Goal: Task Accomplishment & Management: Use online tool/utility

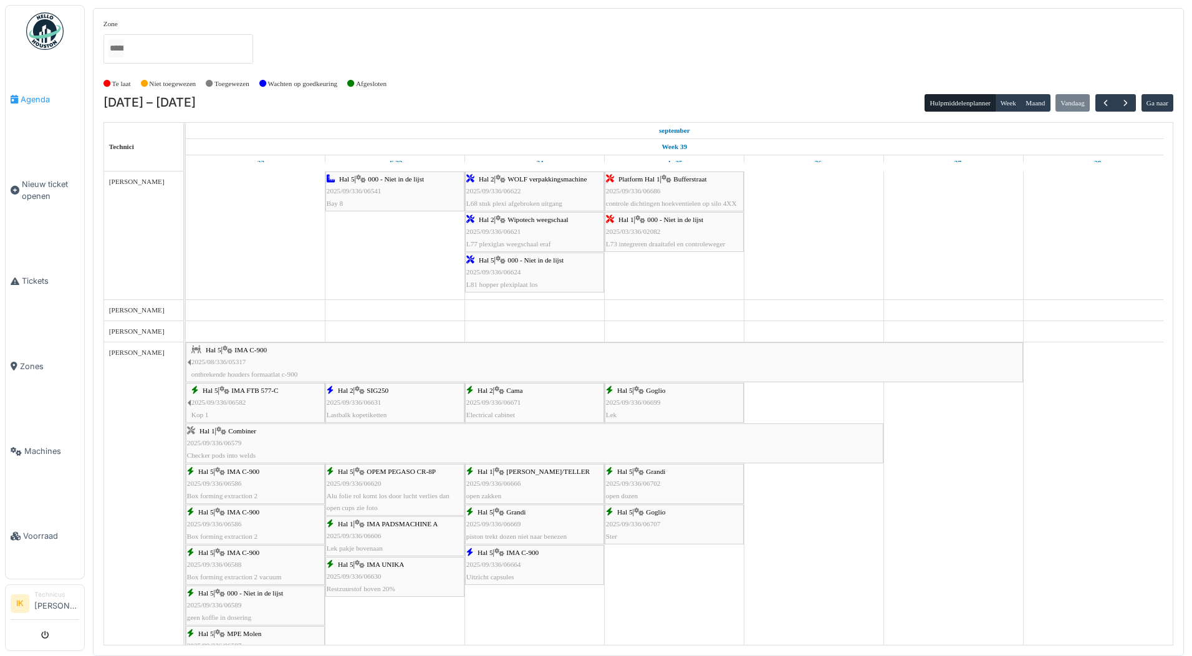
click at [34, 96] on span "Agenda" at bounding box center [50, 100] width 59 height 12
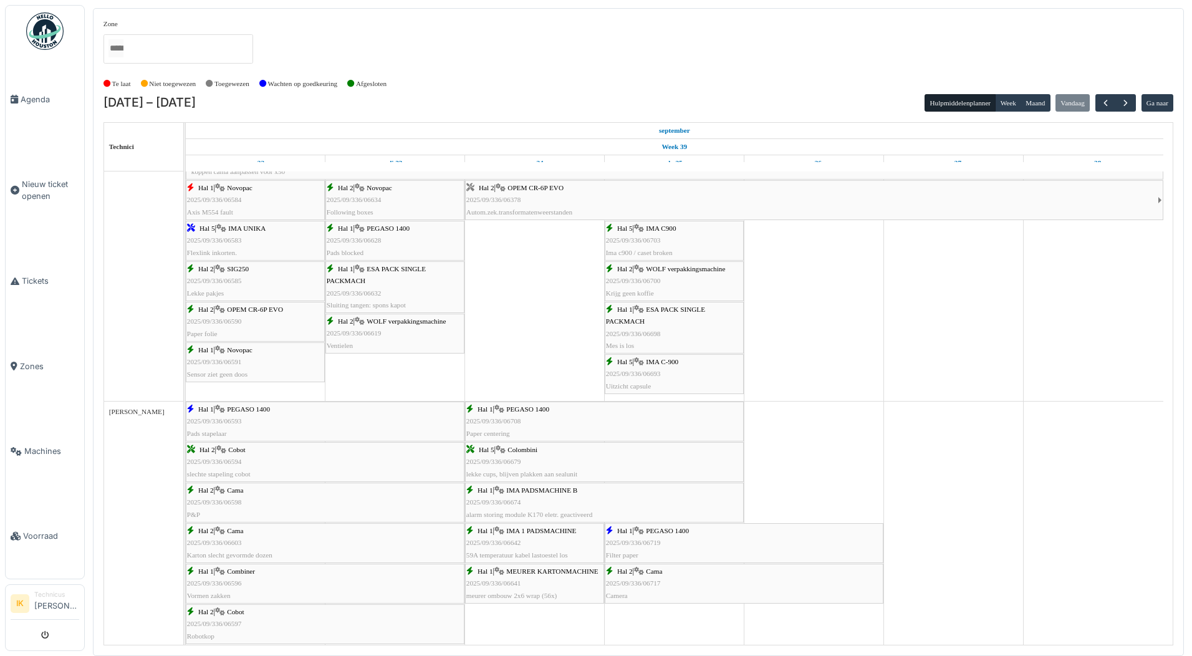
scroll to position [624, 0]
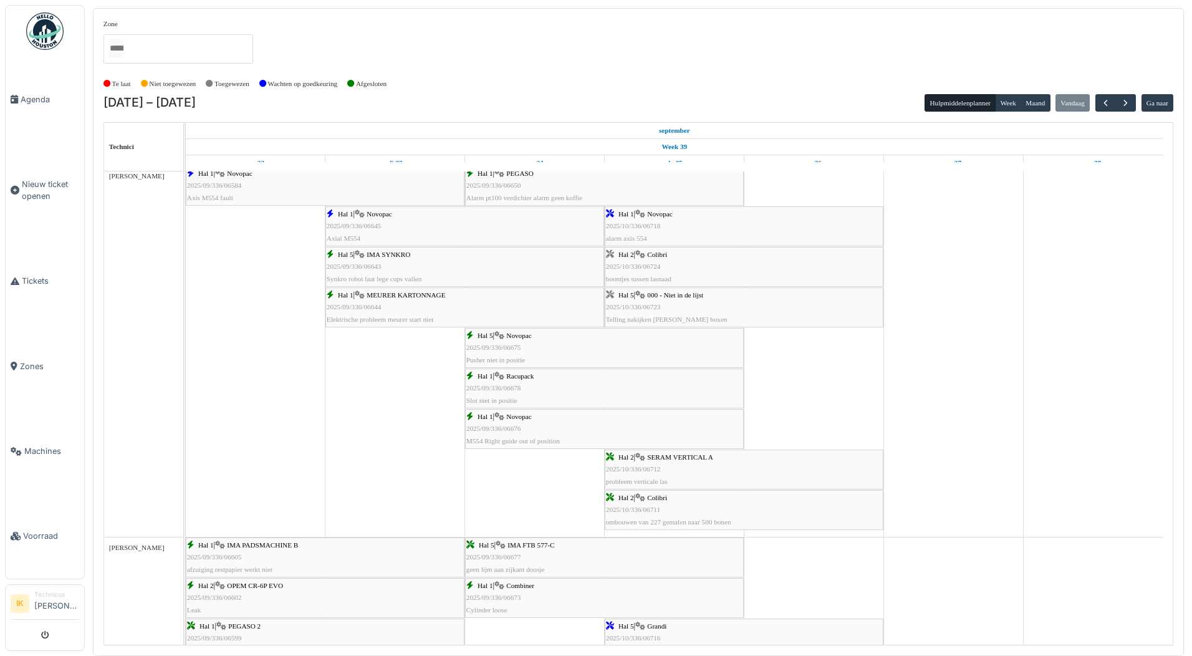
click at [654, 261] on div "Hal 2 | Colibri 2025/10/336/06724 boontjes tussen lasnaad" at bounding box center [744, 267] width 276 height 36
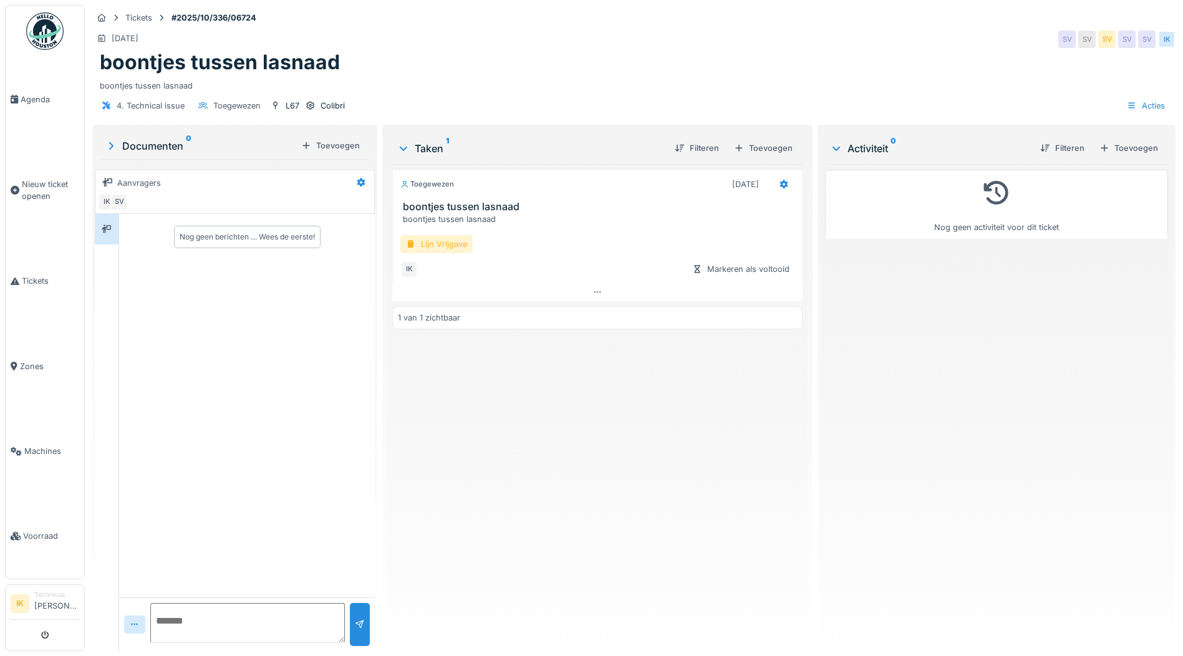
click at [432, 243] on div "Lijn Vrijgave" at bounding box center [436, 244] width 72 height 18
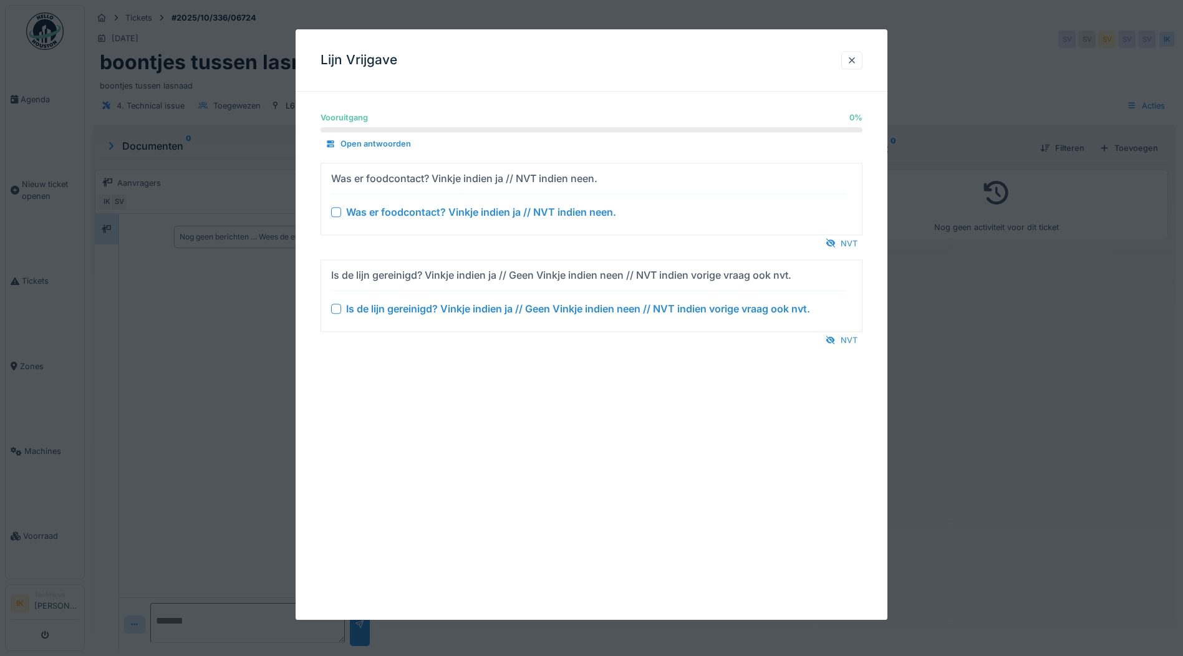
click at [337, 211] on div at bounding box center [336, 212] width 10 height 10
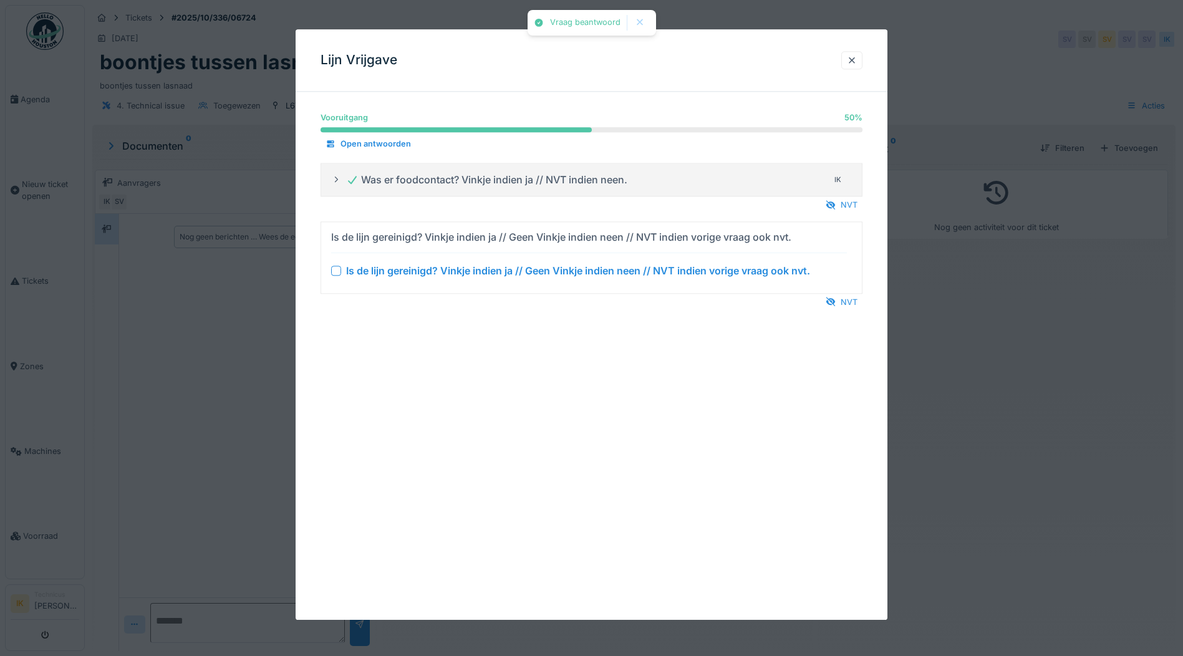
click at [339, 270] on div at bounding box center [336, 271] width 10 height 10
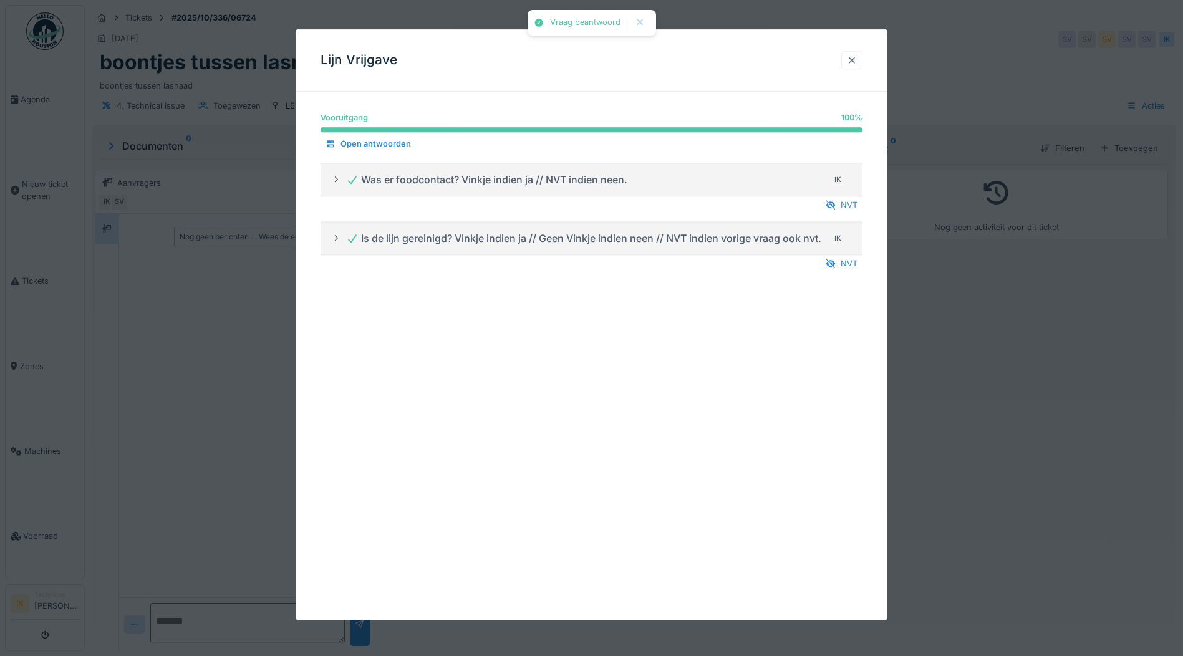
click at [856, 57] on div at bounding box center [852, 60] width 10 height 12
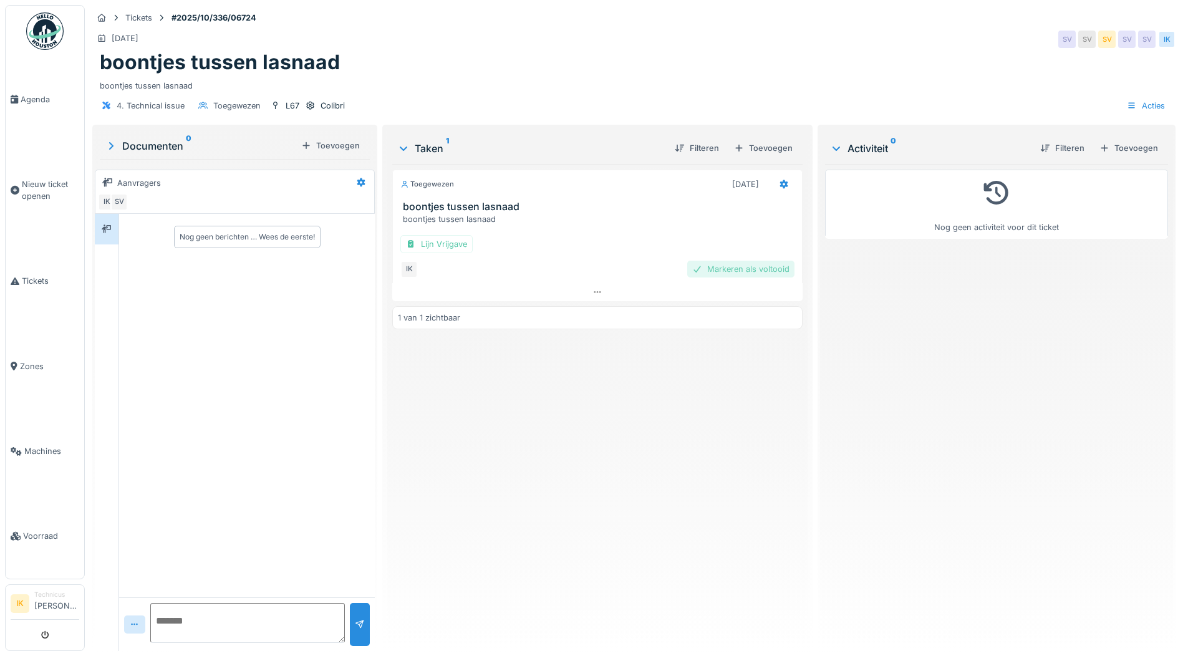
click at [746, 267] on div "Markeren als voltooid" at bounding box center [740, 269] width 107 height 17
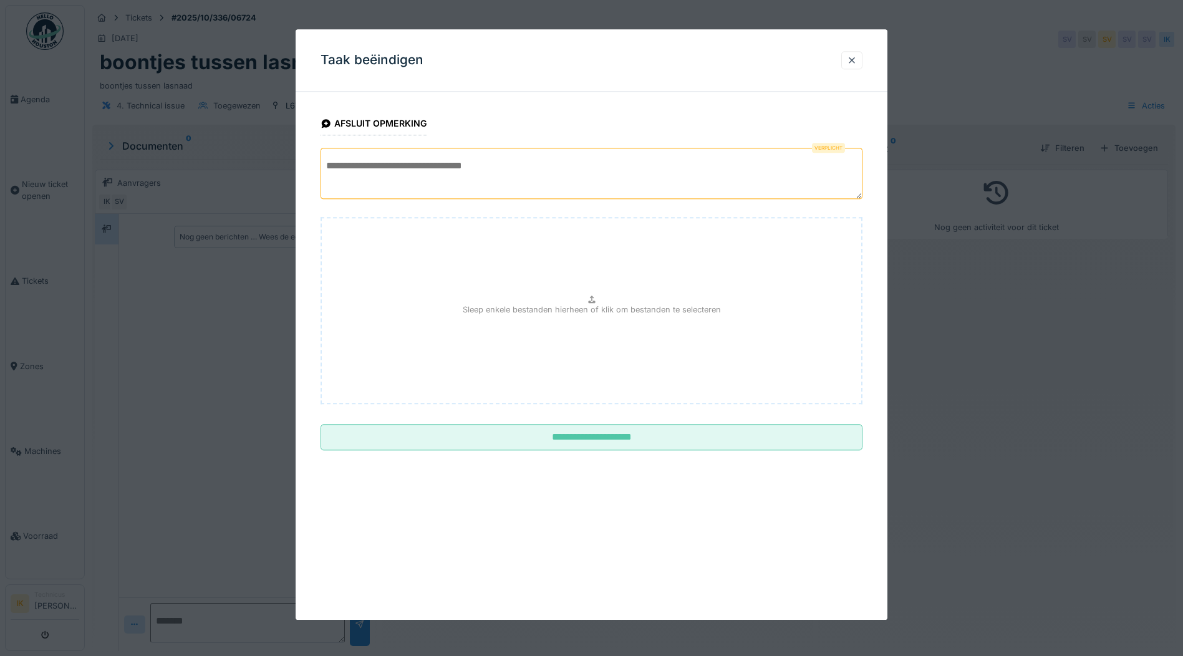
click at [344, 165] on textarea at bounding box center [591, 173] width 542 height 51
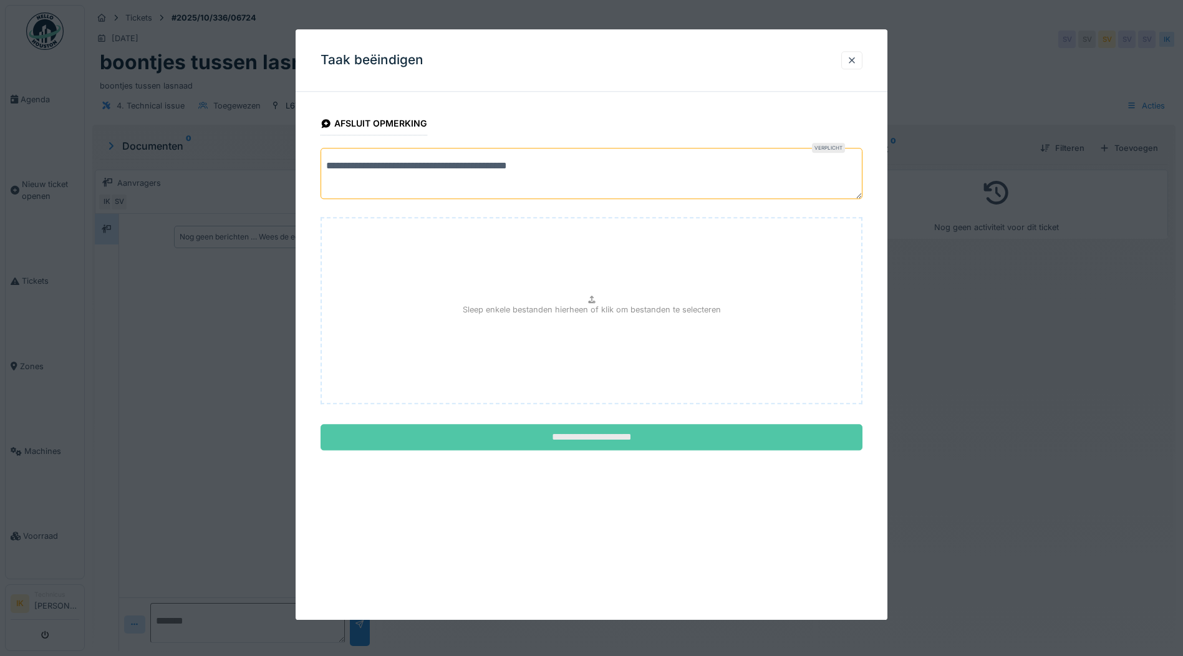
type textarea "**********"
click at [604, 436] on input "**********" at bounding box center [591, 438] width 542 height 26
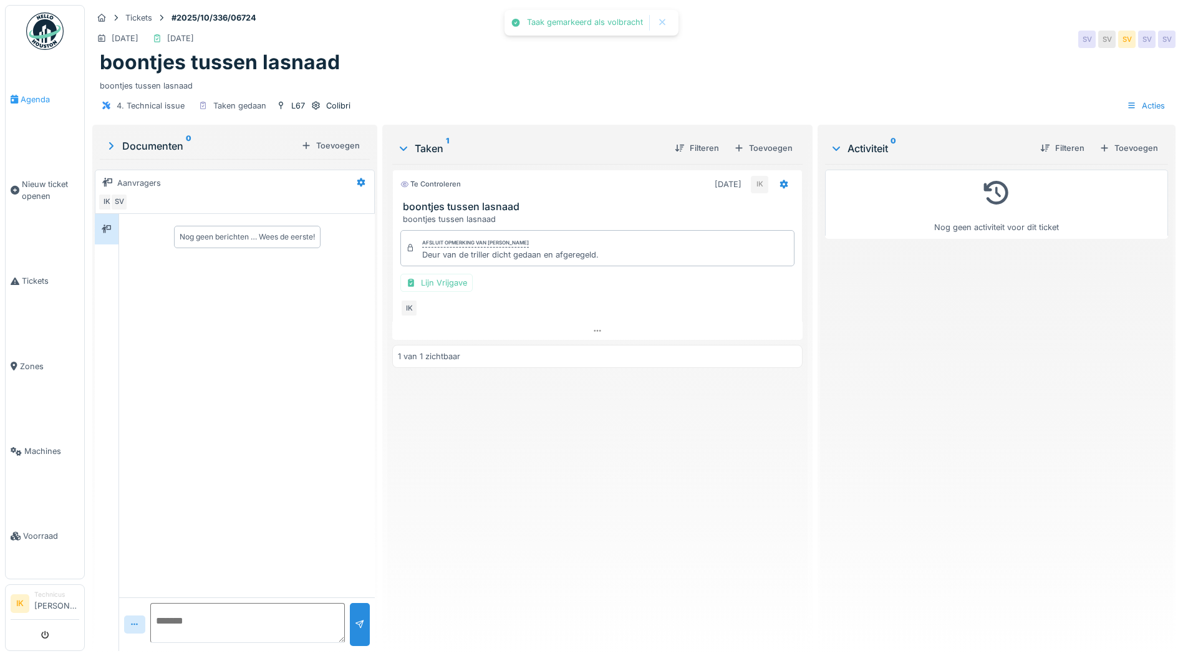
click at [36, 95] on span "Agenda" at bounding box center [50, 100] width 59 height 12
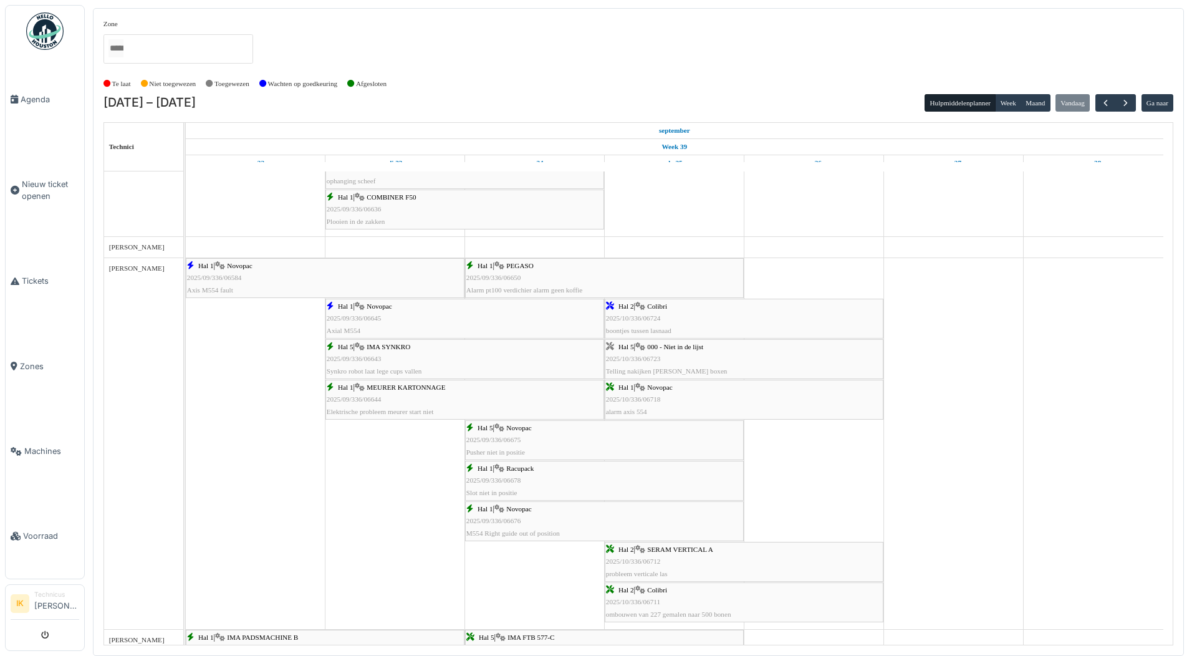
scroll to position [1309, 0]
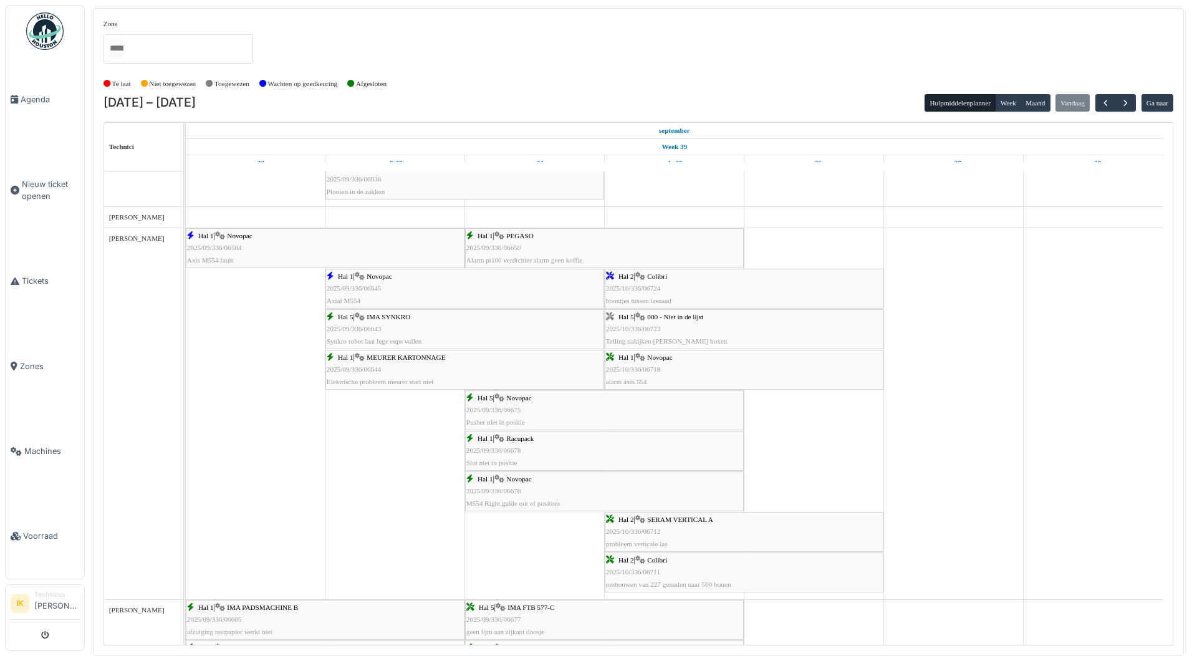
click at [645, 326] on span "2025/10/336/06723" at bounding box center [633, 328] width 55 height 7
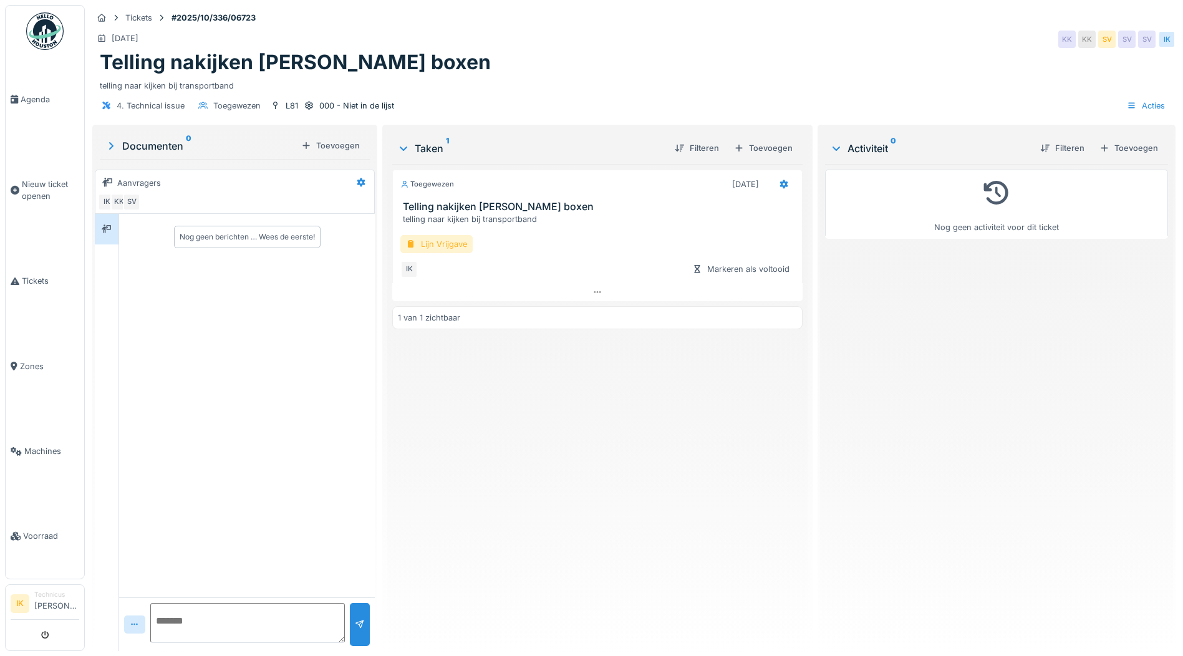
click at [436, 243] on div "Lijn Vrijgave" at bounding box center [436, 244] width 72 height 18
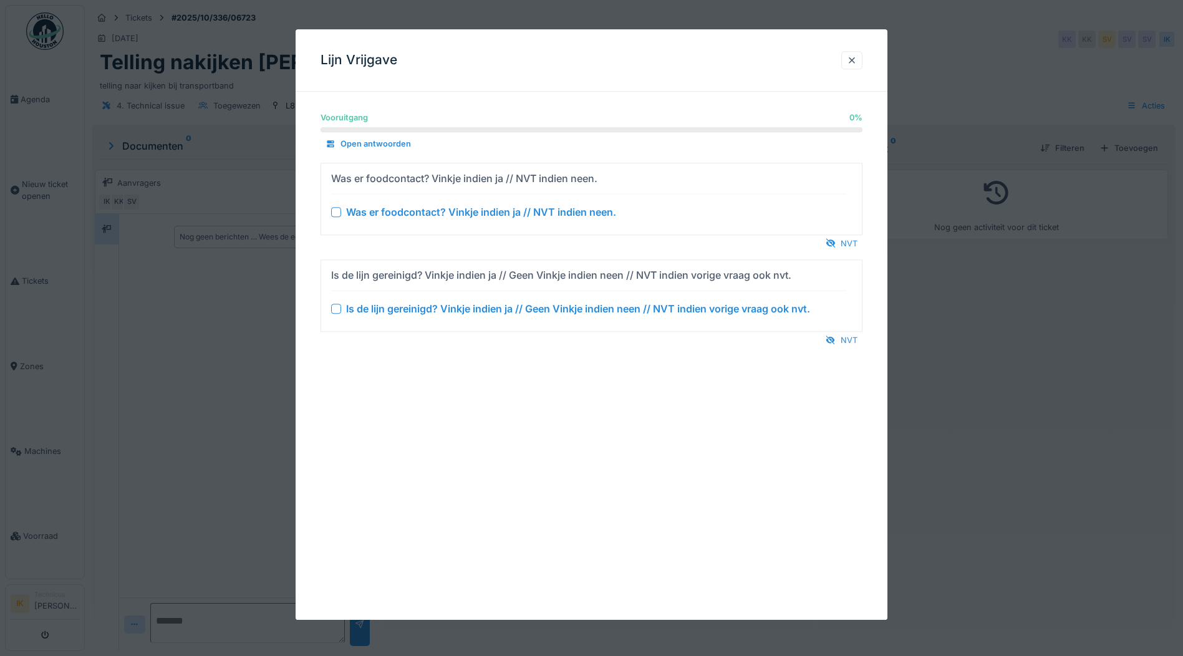
click at [335, 211] on div at bounding box center [336, 212] width 10 height 10
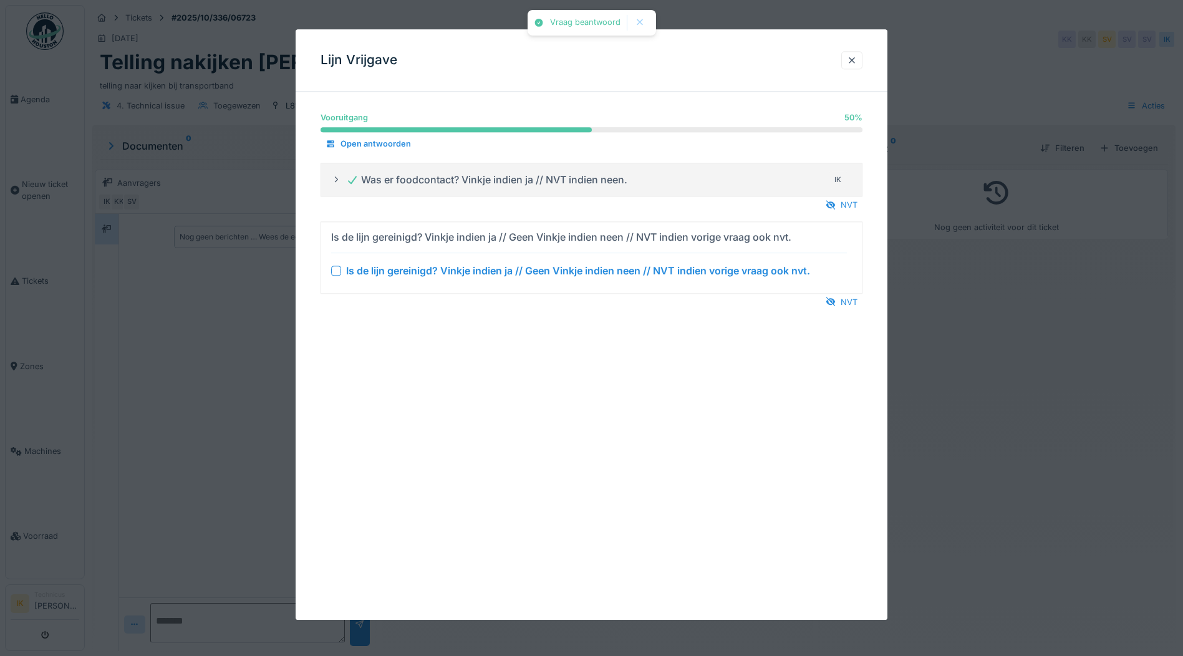
click at [337, 269] on div at bounding box center [336, 271] width 10 height 10
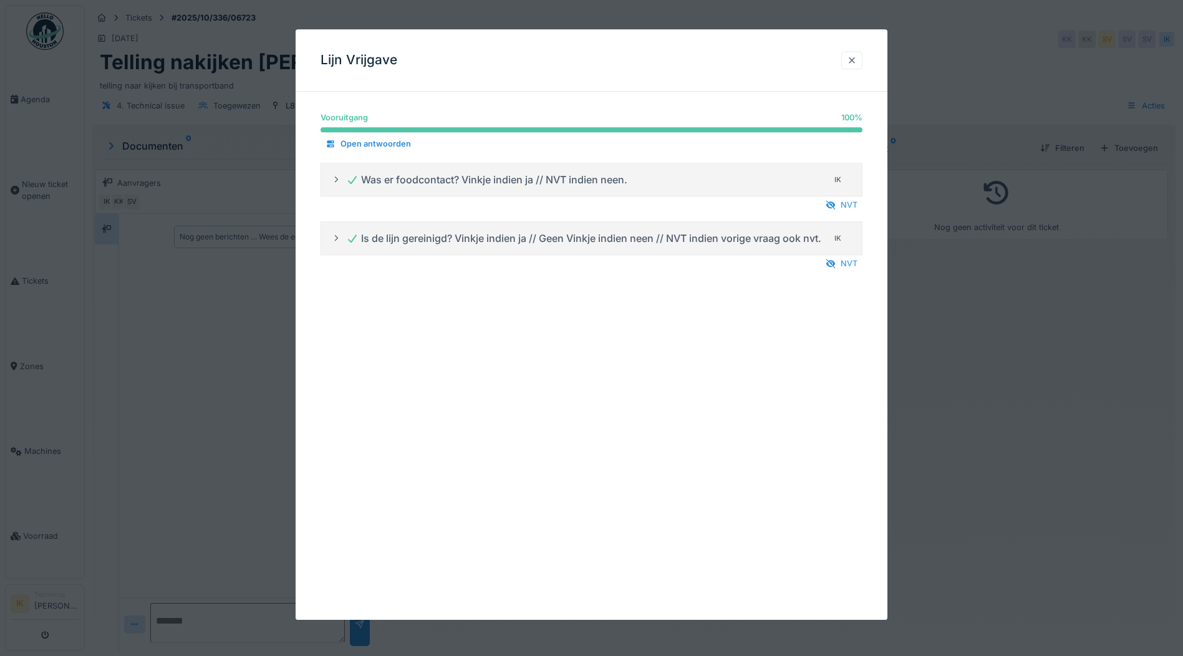
click at [852, 60] on div at bounding box center [852, 60] width 10 height 12
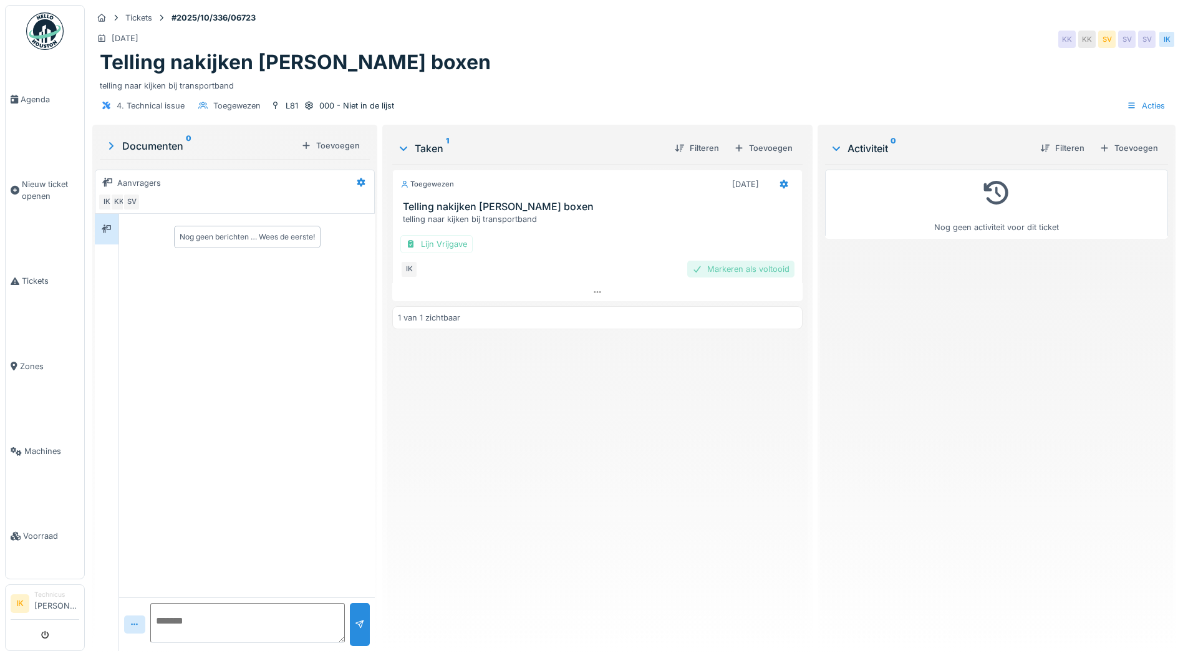
click at [748, 264] on div "Markeren als voltooid" at bounding box center [740, 269] width 107 height 17
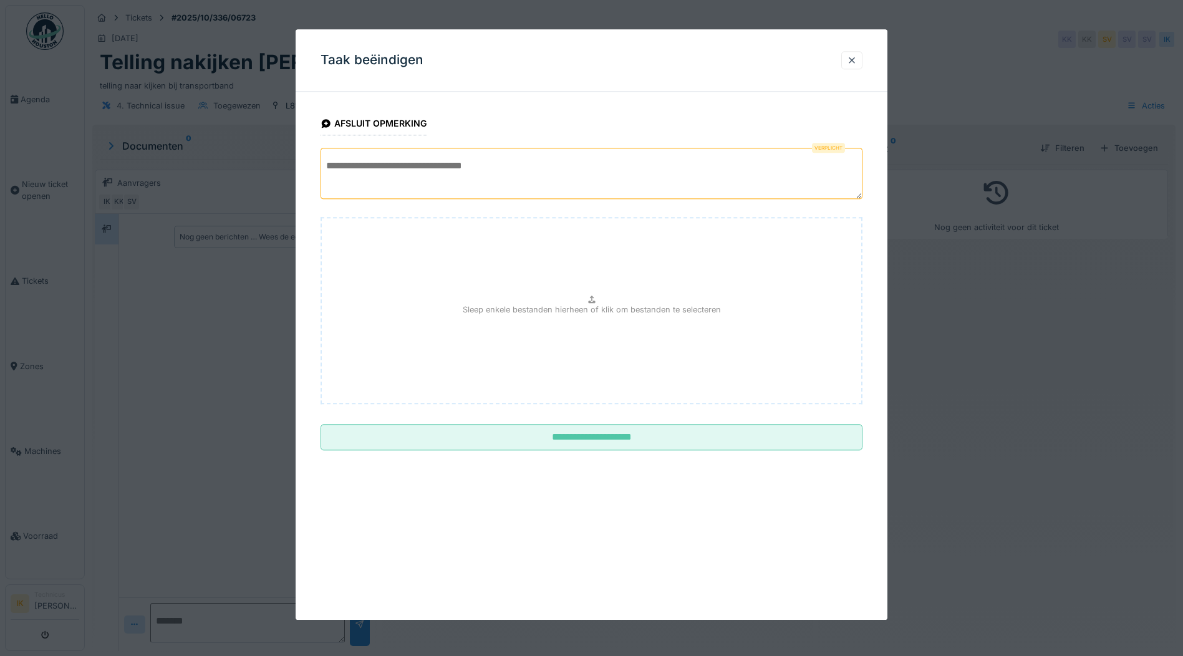
click at [383, 162] on textarea at bounding box center [591, 173] width 542 height 51
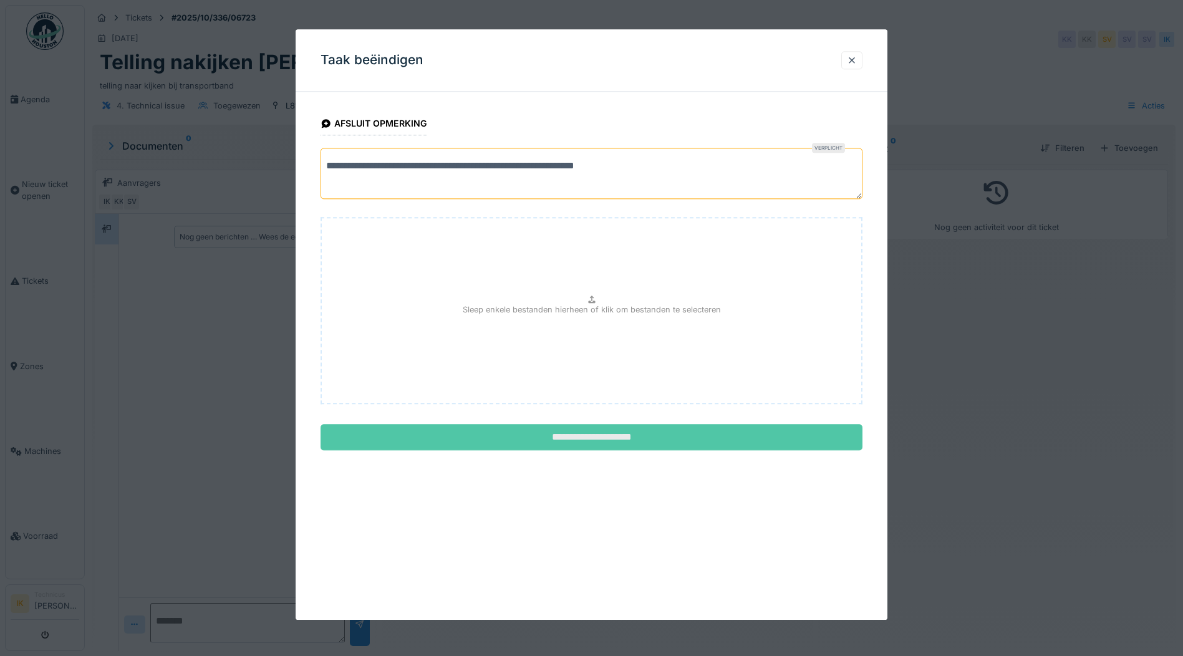
type textarea "**********"
click at [622, 433] on input "**********" at bounding box center [591, 438] width 542 height 26
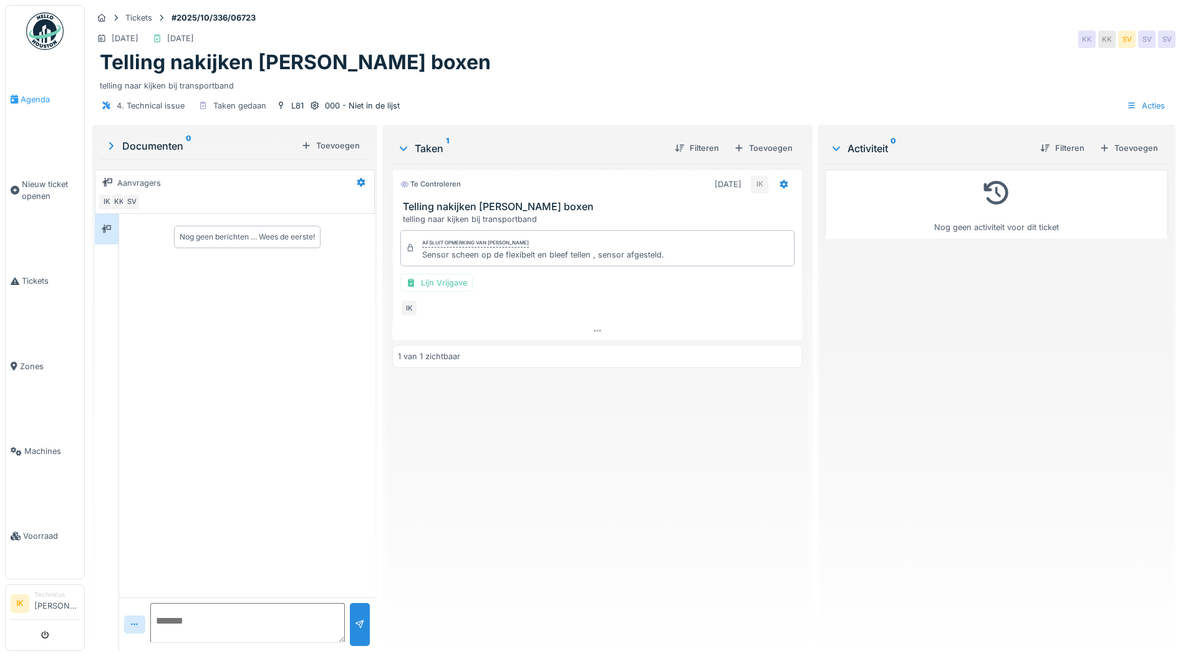
click at [31, 98] on span "Agenda" at bounding box center [50, 100] width 59 height 12
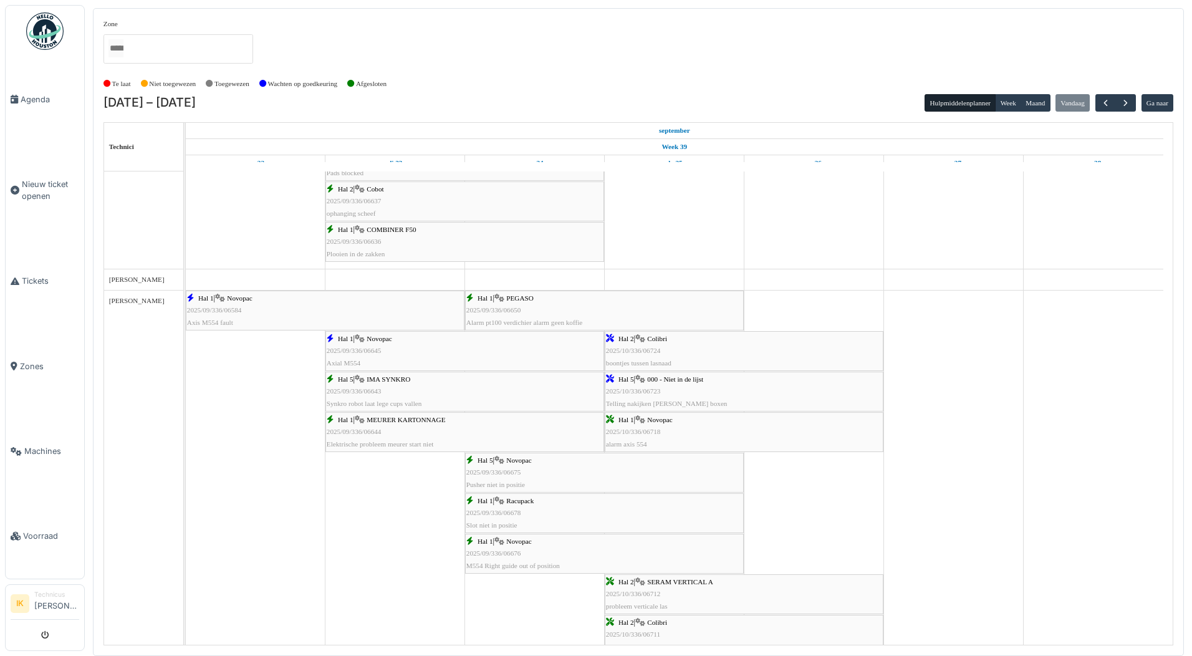
scroll to position [1354, 0]
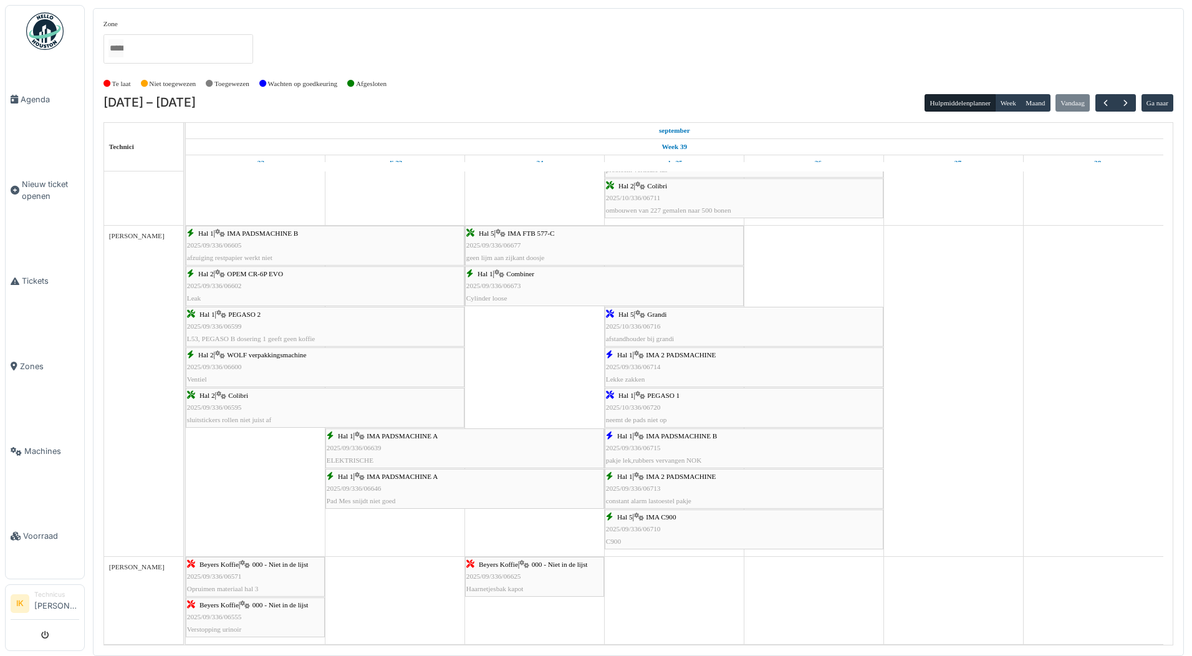
click at [626, 320] on div "Hal 5 | Grandi 2025/10/336/06716 afstandhouder bij grandi" at bounding box center [744, 327] width 276 height 36
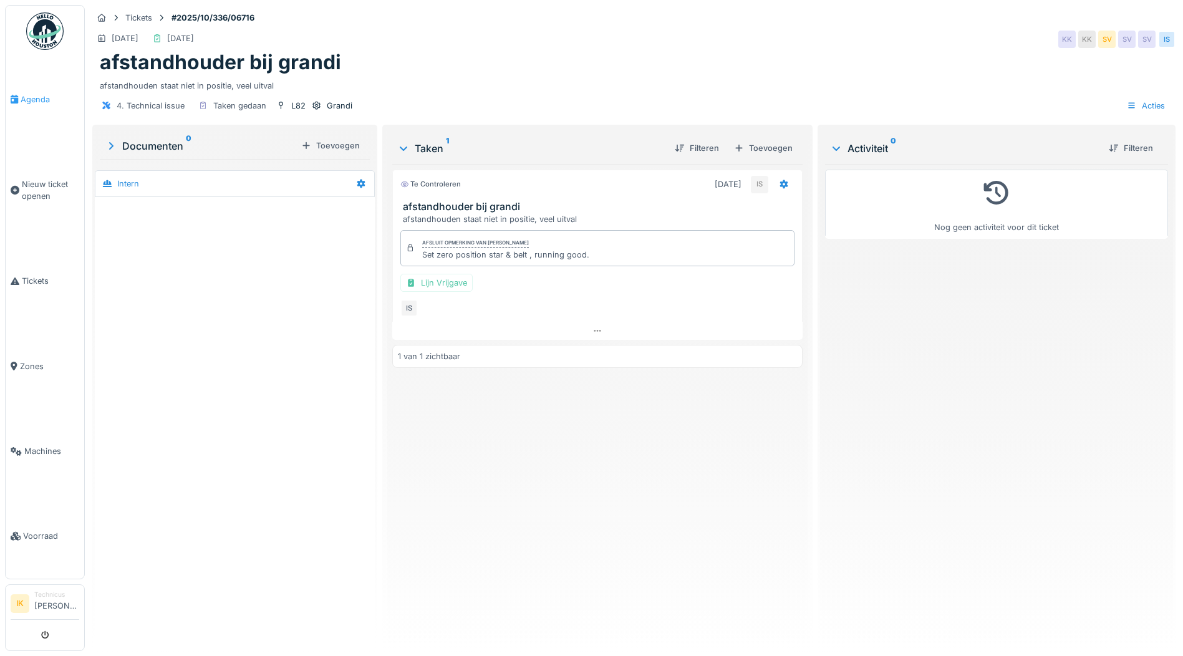
click at [34, 99] on span "Agenda" at bounding box center [50, 100] width 59 height 12
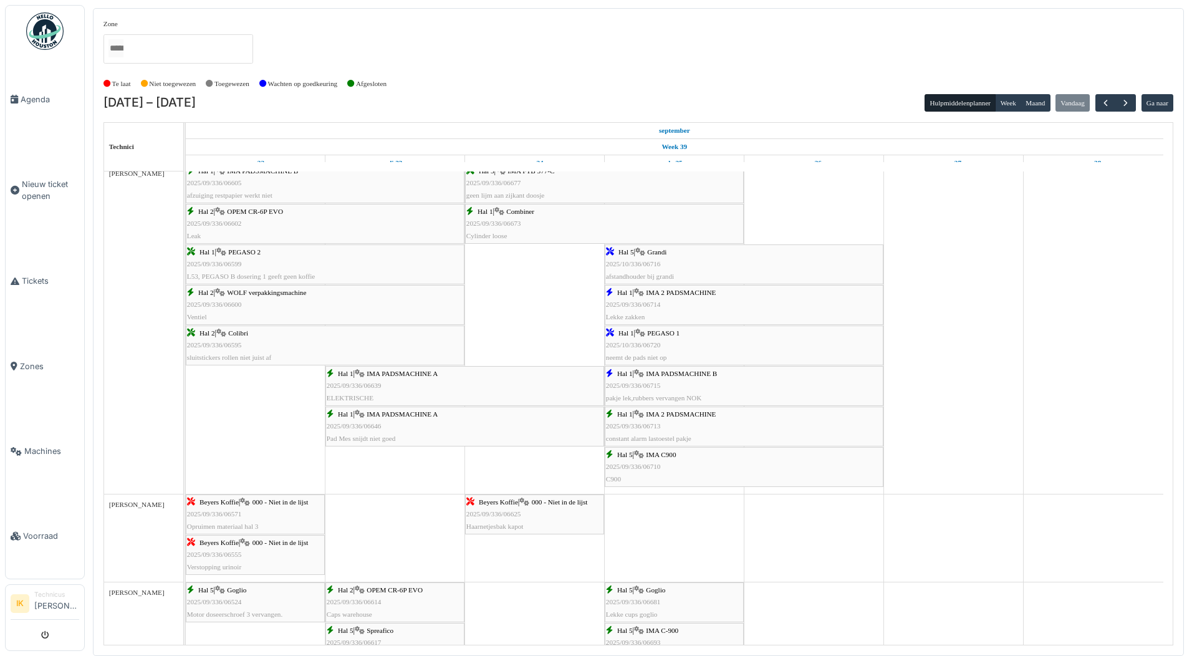
click at [654, 468] on span "2025/09/336/06710" at bounding box center [633, 466] width 55 height 7
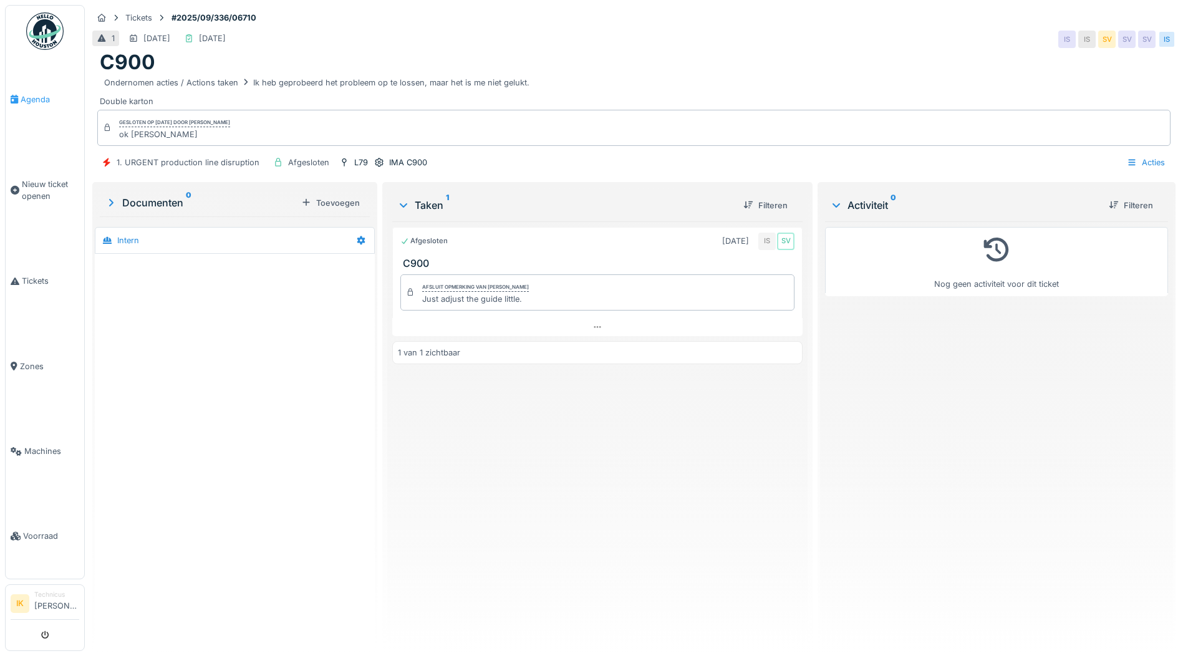
click at [39, 96] on span "Agenda" at bounding box center [50, 100] width 59 height 12
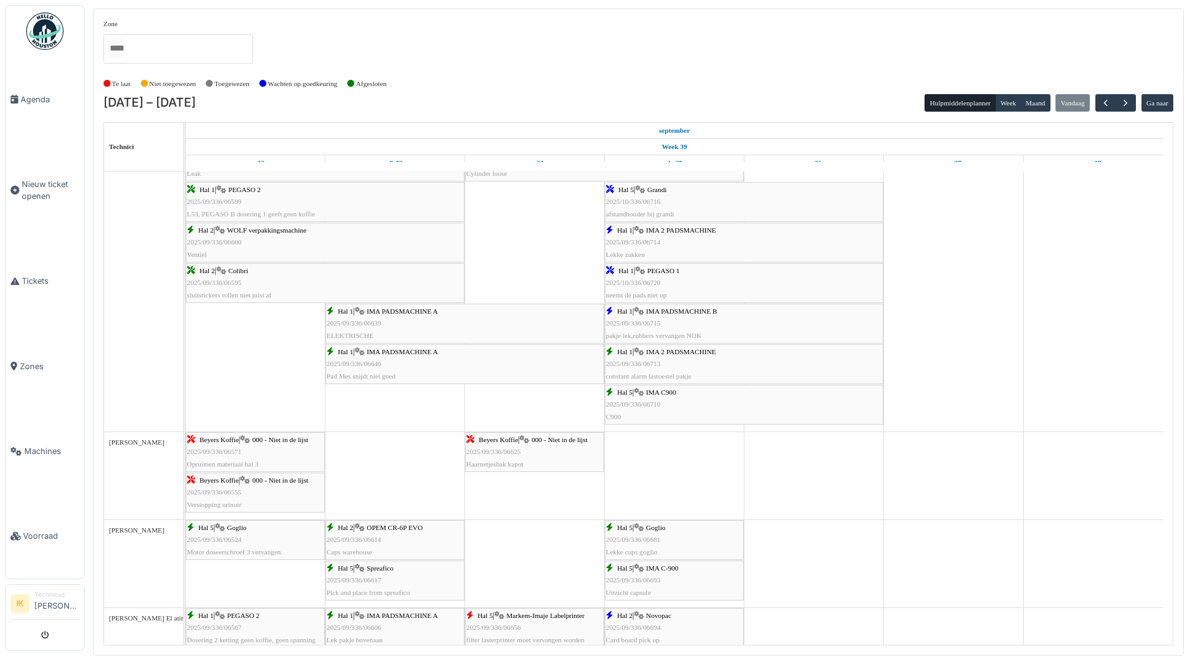
scroll to position [1758, 0]
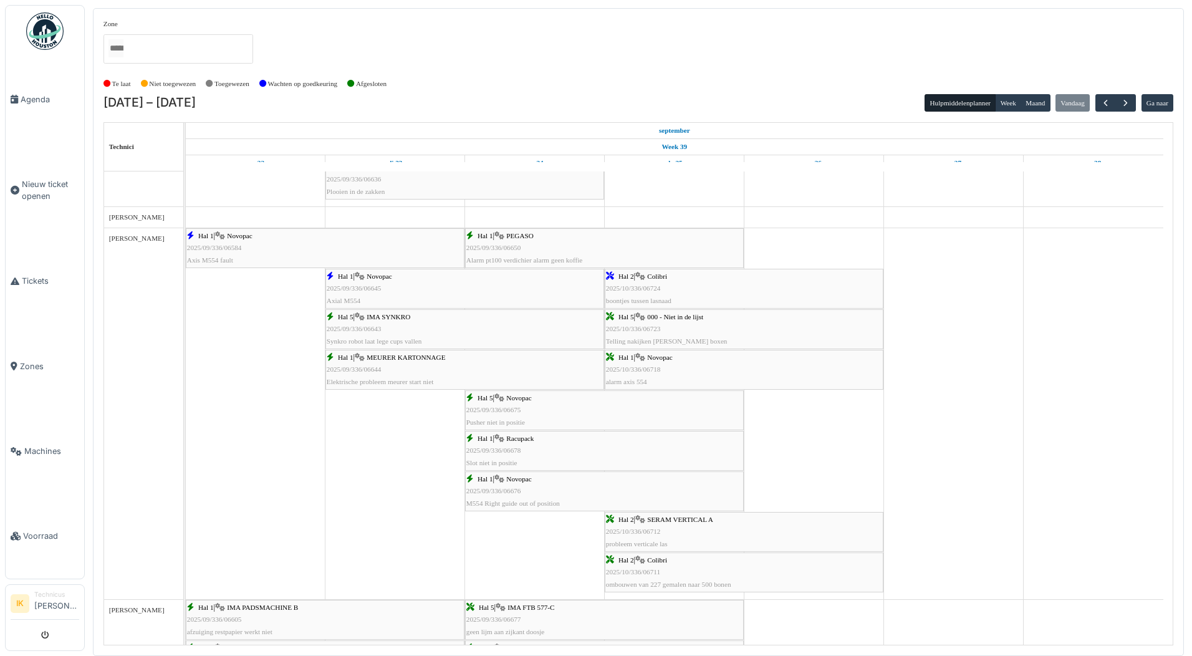
click at [700, 532] on div "Hal 2 | SERAM VERTICAL A 2025/10/336/06712 probleem verticale las" at bounding box center [744, 532] width 276 height 36
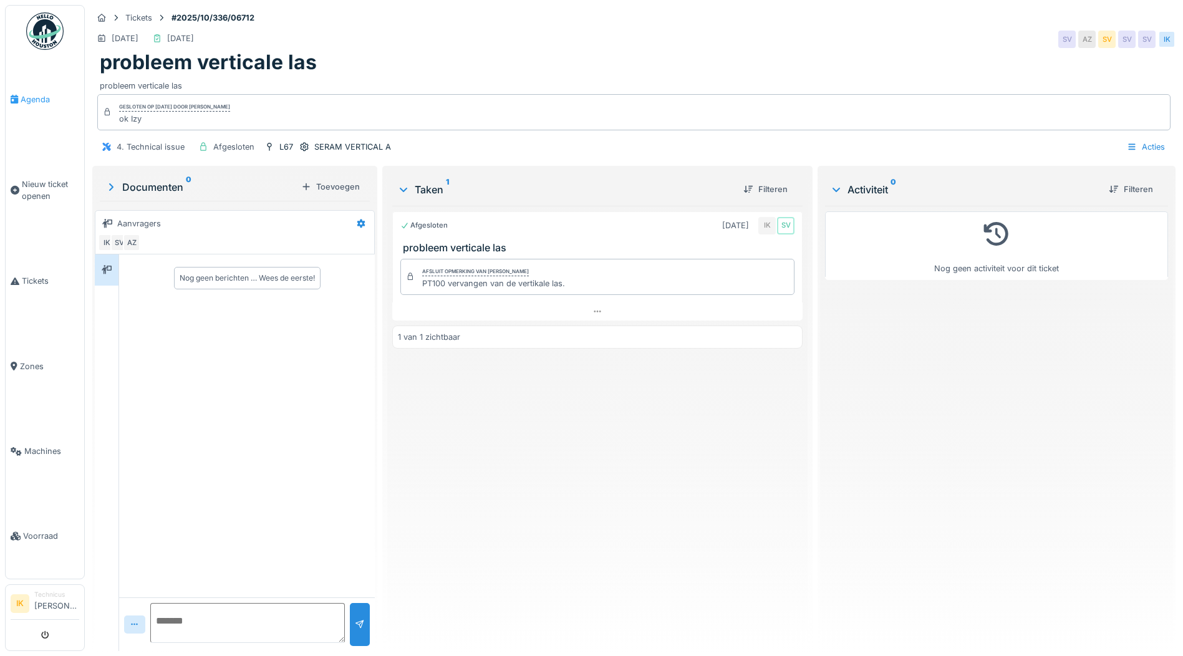
click at [34, 97] on span "Agenda" at bounding box center [50, 100] width 59 height 12
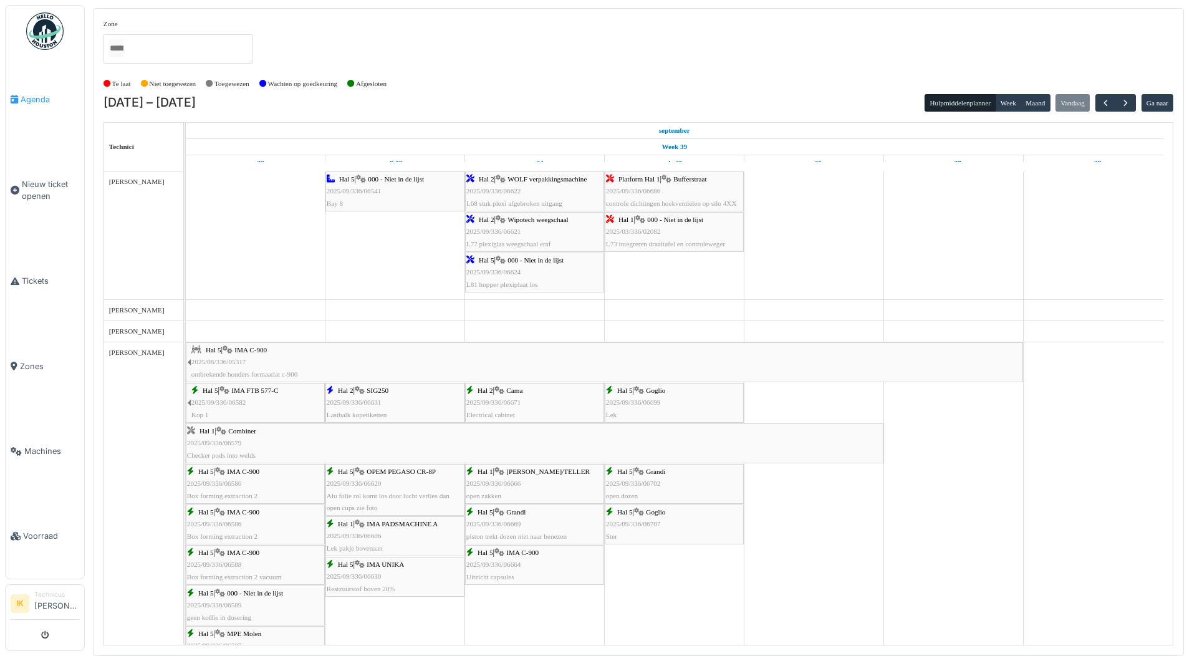
click at [36, 95] on span "Agenda" at bounding box center [50, 100] width 59 height 12
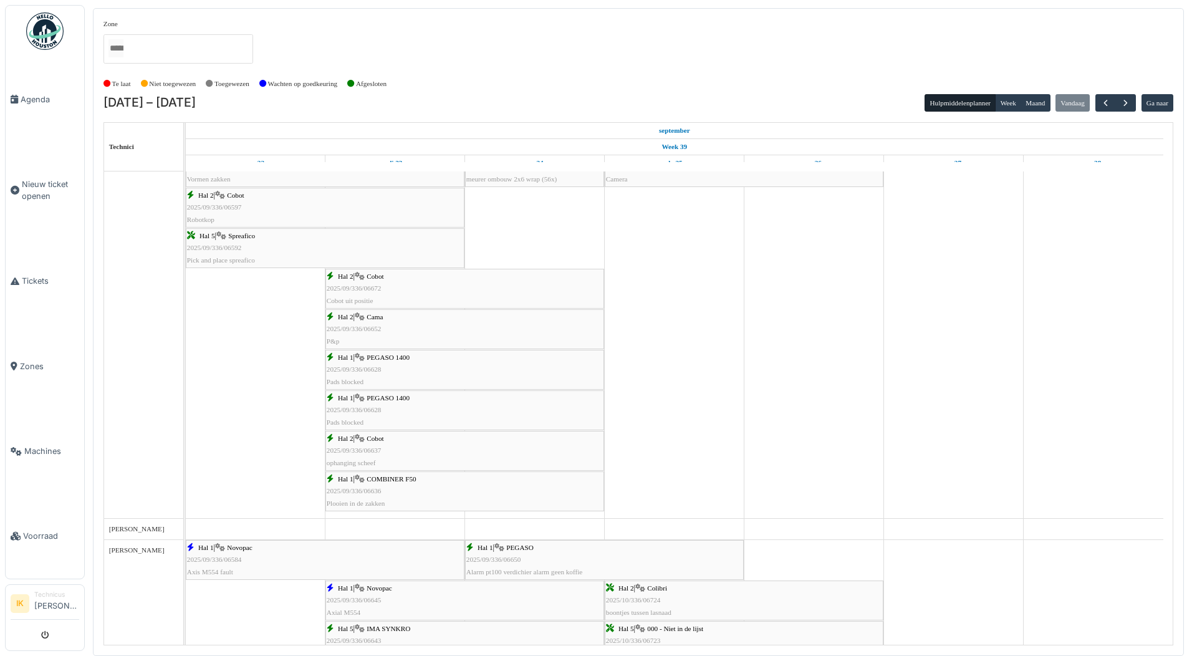
scroll to position [966, 0]
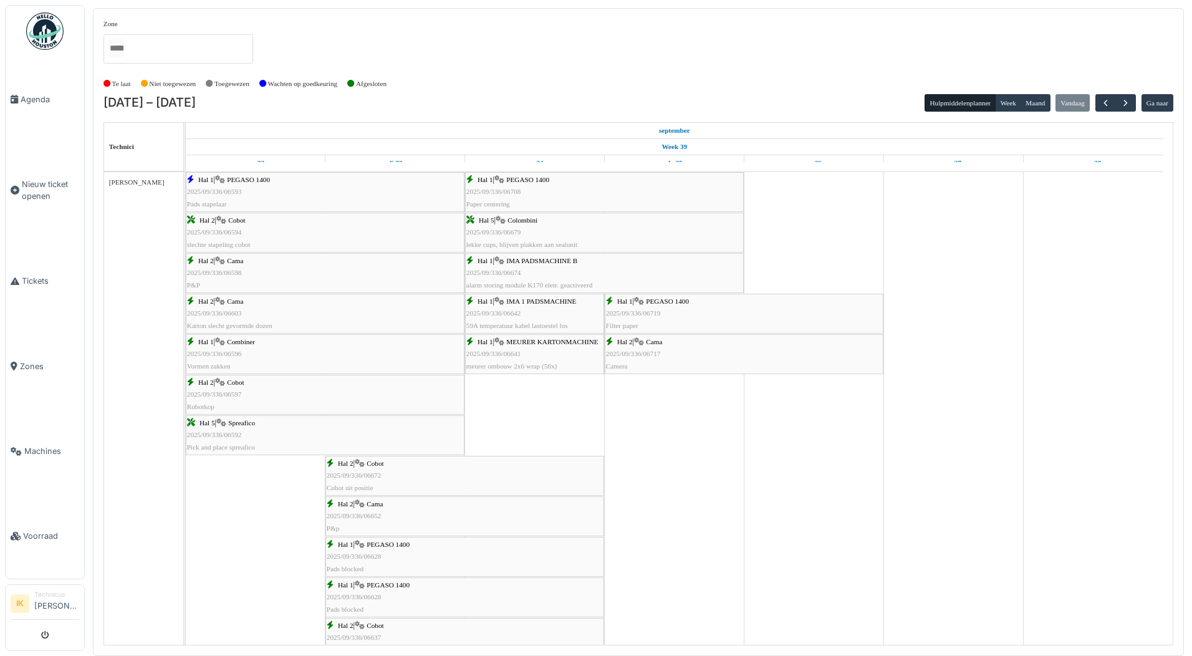
click at [538, 188] on div "Hal 1 | PEGASO 1400 2025/09/336/06708 Paper centering" at bounding box center [604, 192] width 276 height 36
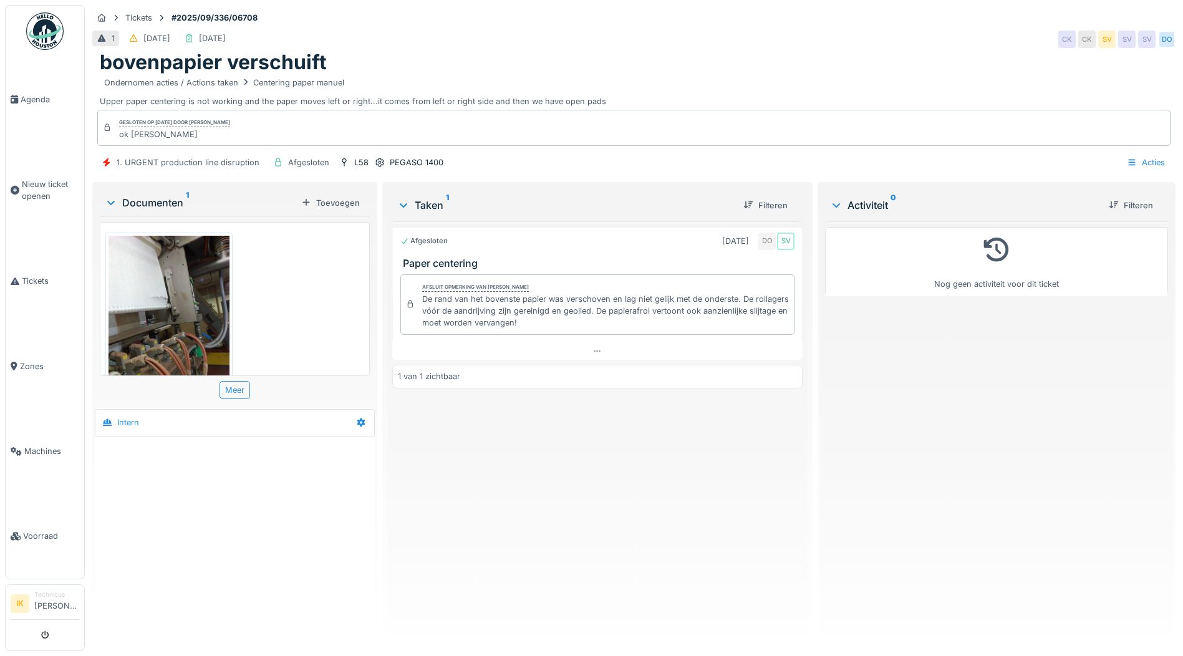
click at [154, 289] on img at bounding box center [168, 316] width 121 height 161
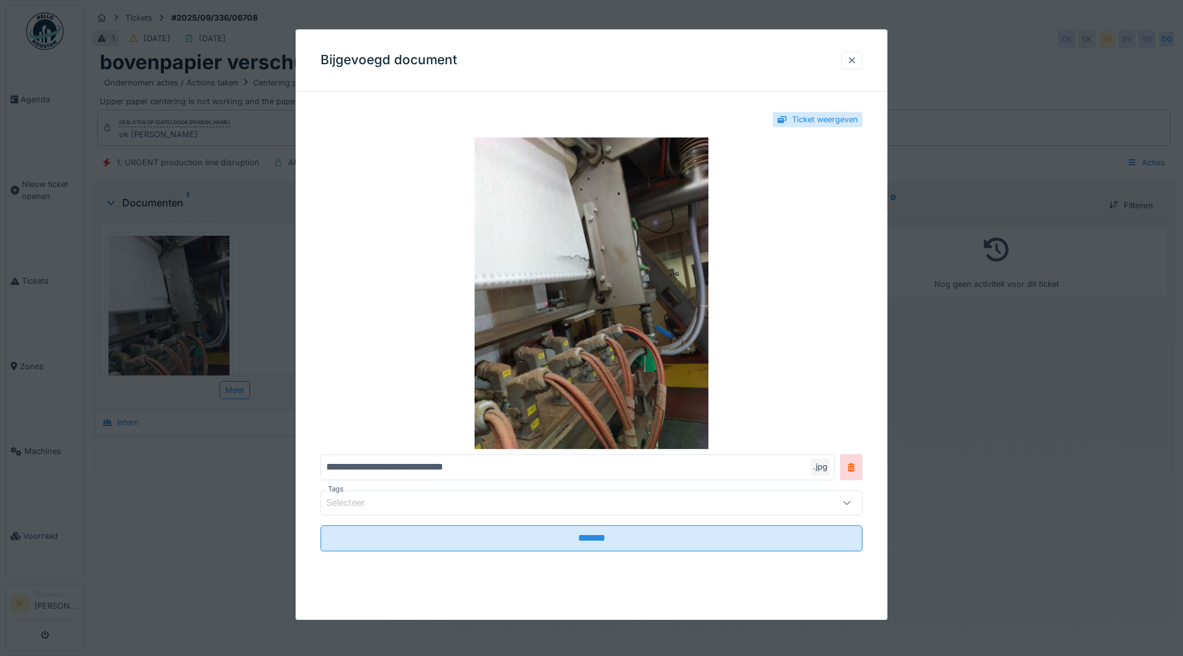
click at [857, 57] on div at bounding box center [852, 60] width 10 height 12
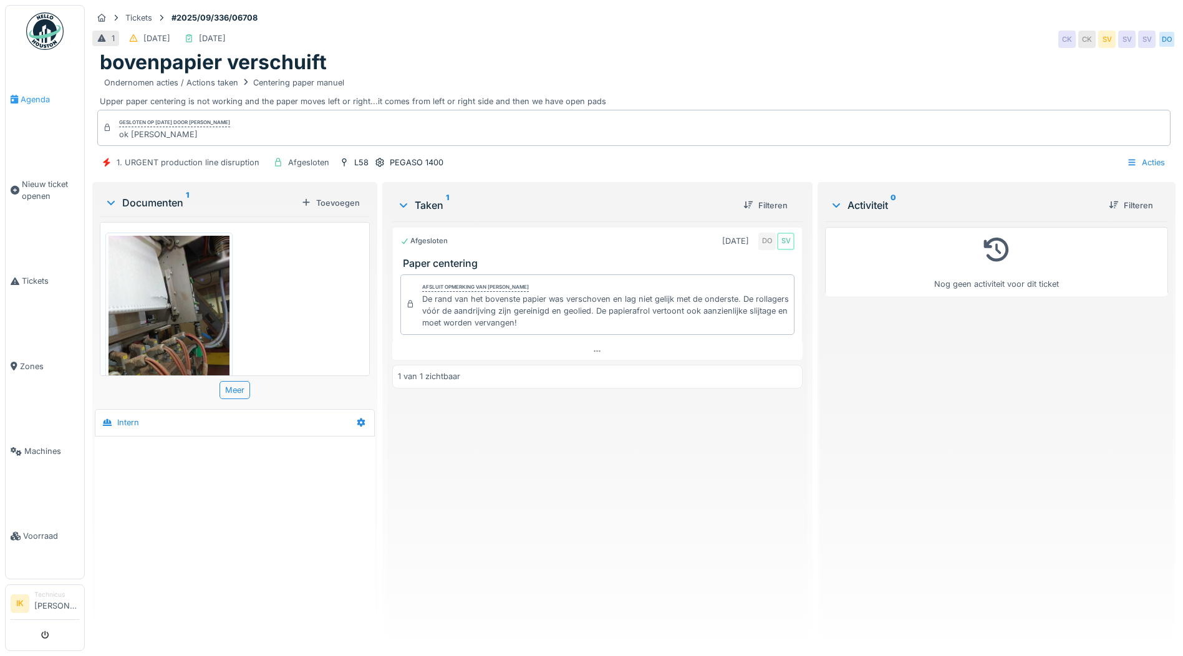
click at [22, 97] on span "Agenda" at bounding box center [50, 100] width 59 height 12
